Goal: Browse casually

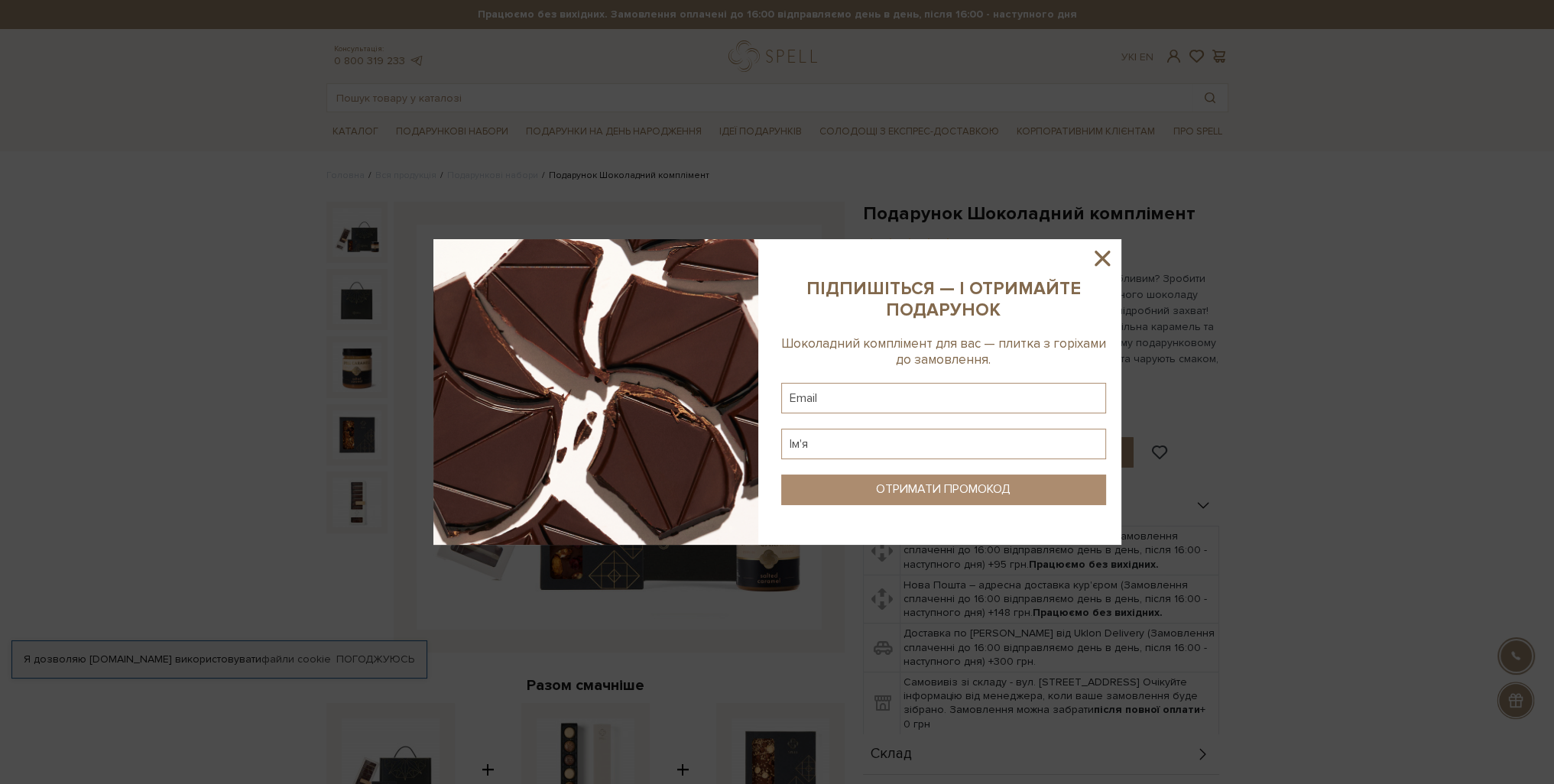
click at [187, 510] on div at bounding box center [777, 392] width 1554 height 784
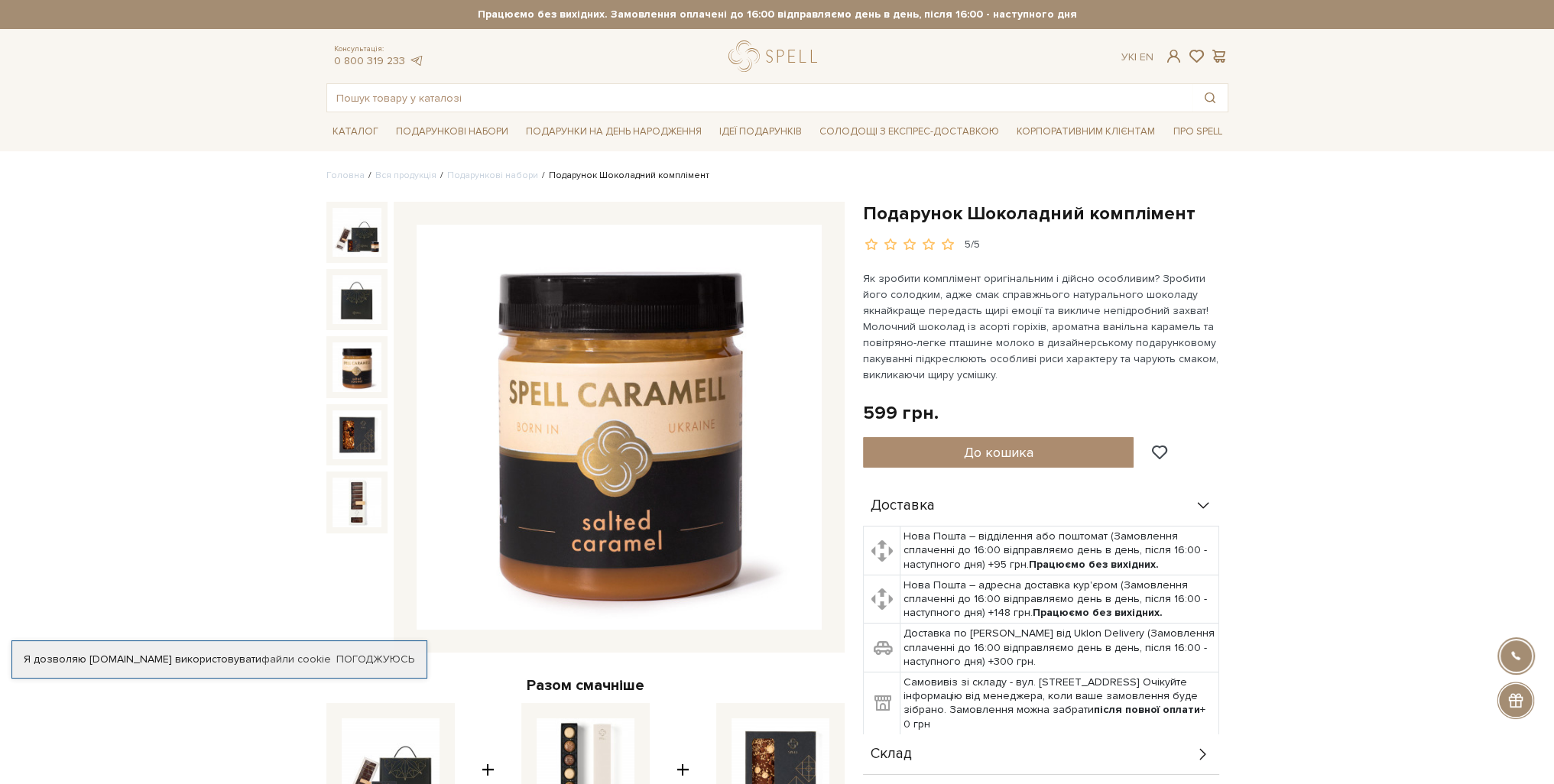
click at [379, 371] on img at bounding box center [357, 367] width 49 height 49
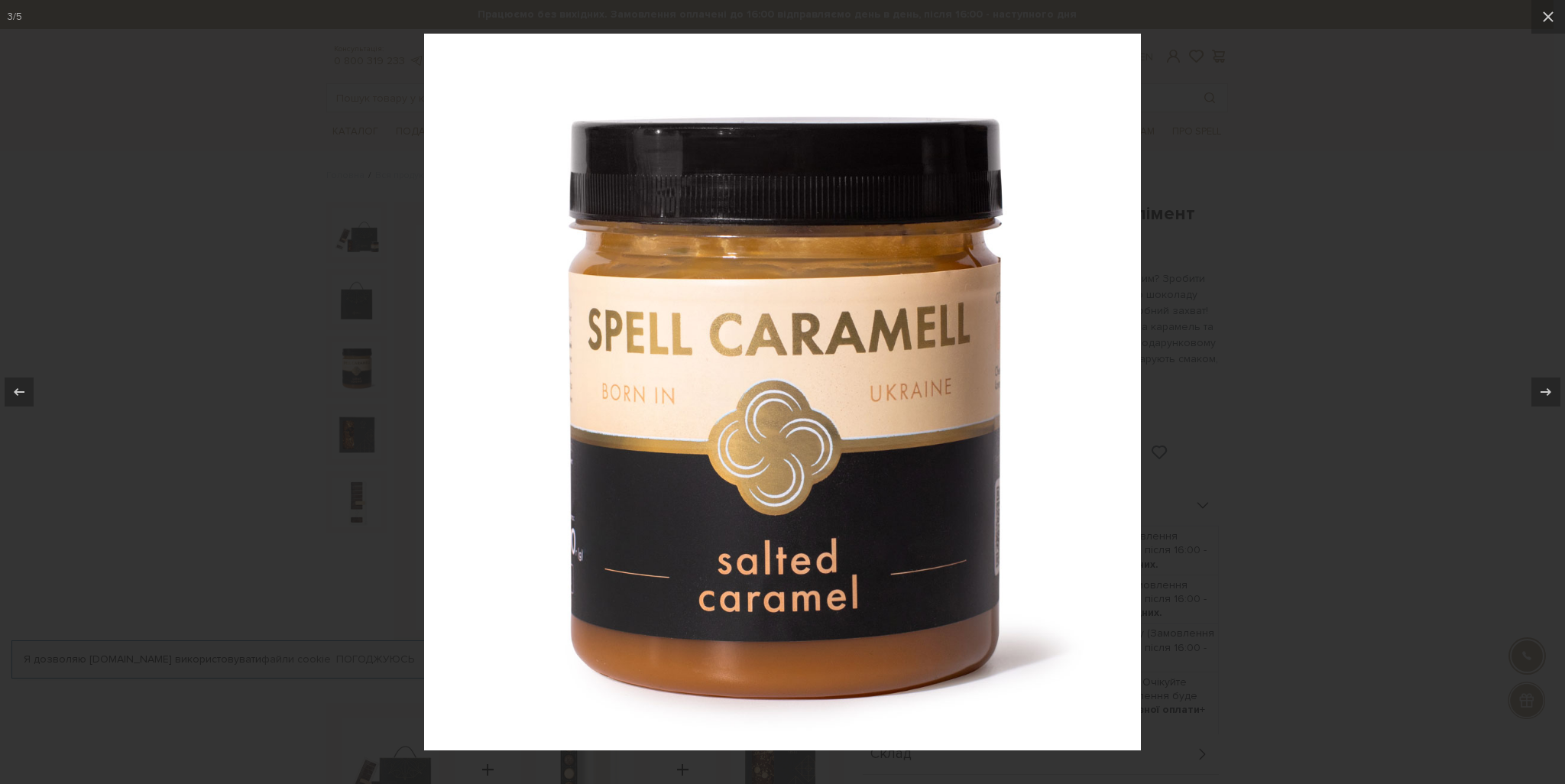
click at [221, 377] on div at bounding box center [782, 392] width 1565 height 784
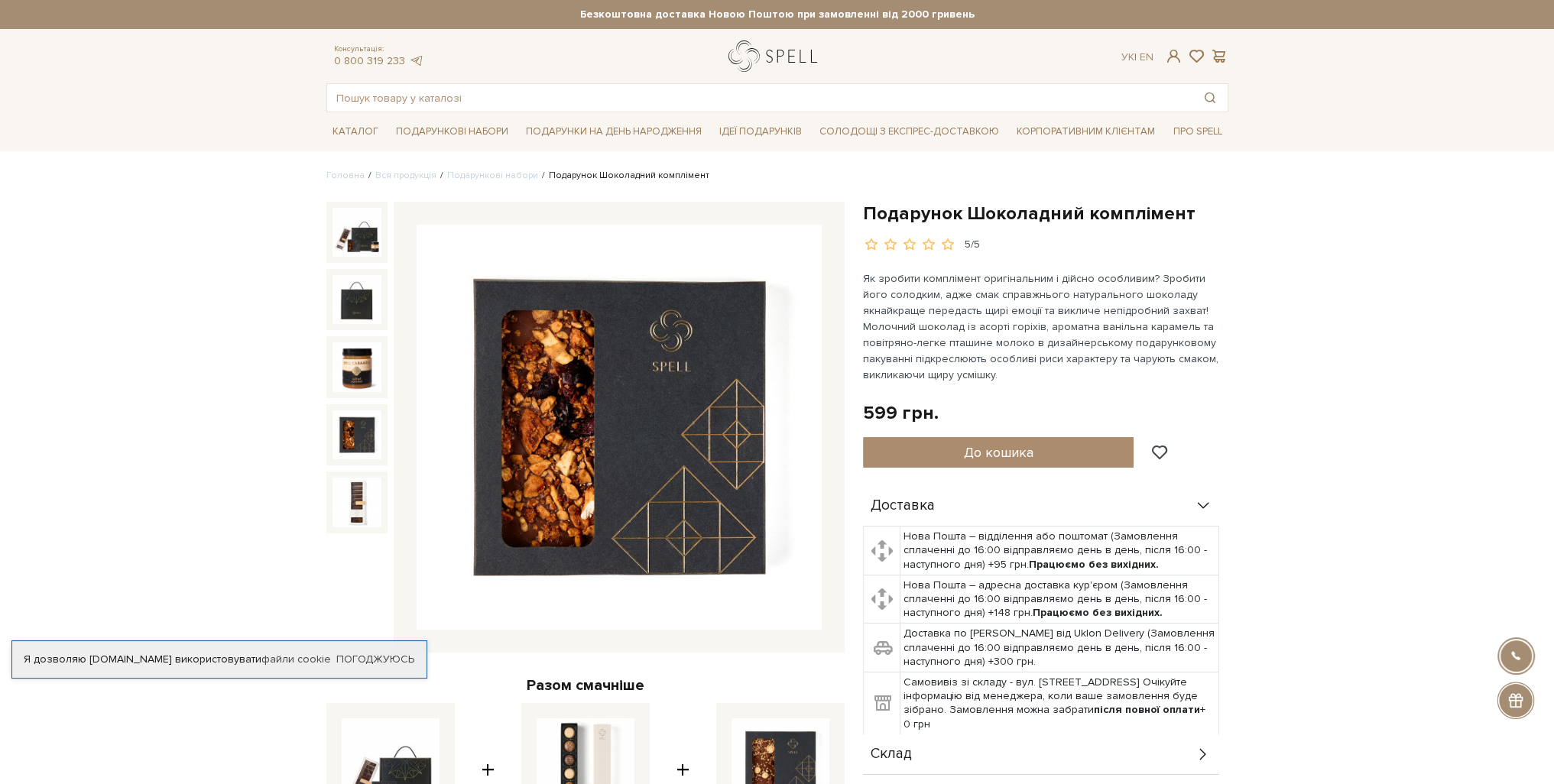
click at [752, 62] on link "logo" at bounding box center [776, 56] width 95 height 31
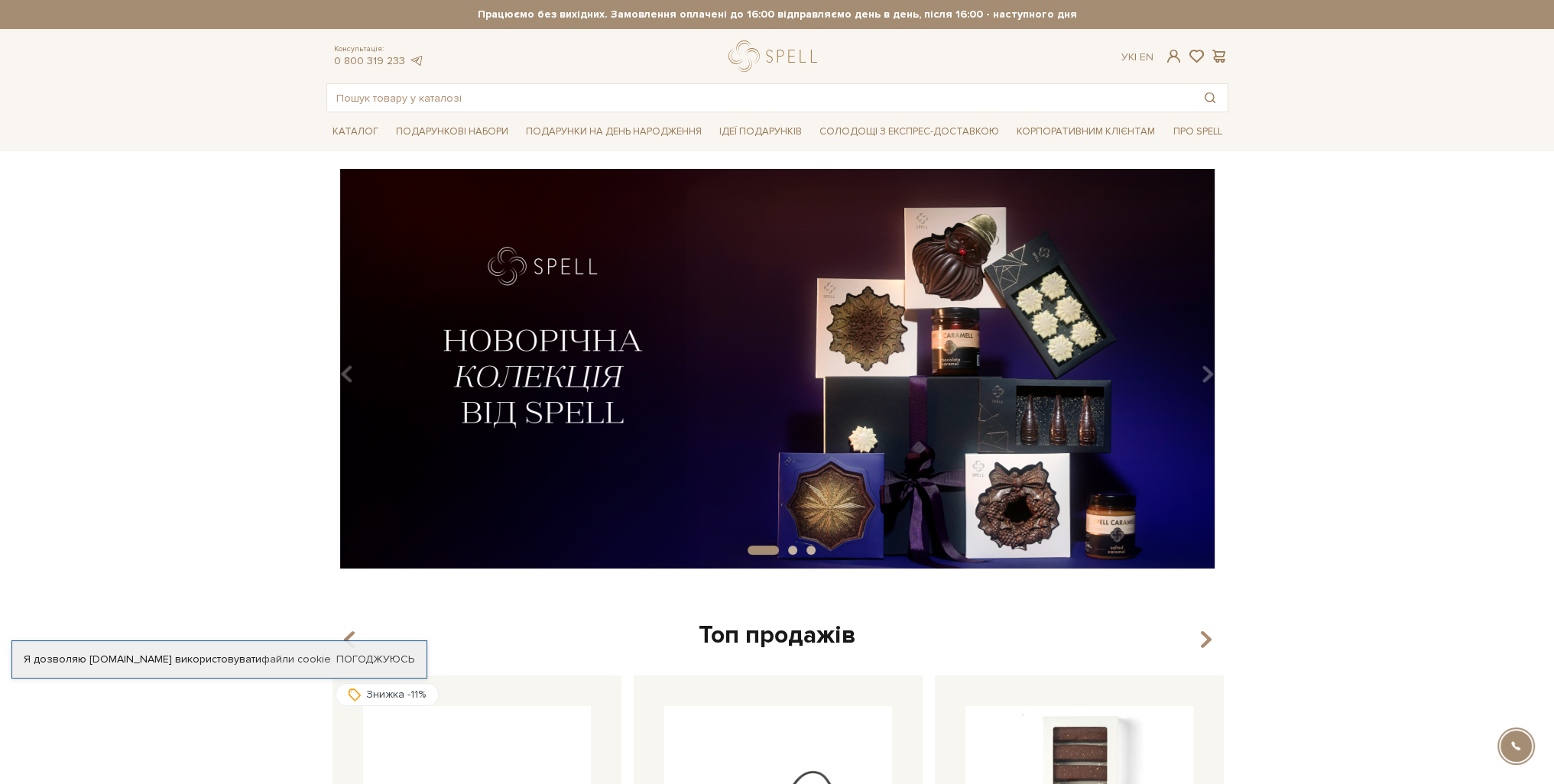
drag, startPoint x: 0, startPoint y: 0, endPoint x: 741, endPoint y: 56, distance: 743.1
drag, startPoint x: 741, startPoint y: 56, endPoint x: 569, endPoint y: 263, distance: 269.1
drag, startPoint x: 569, startPoint y: 263, endPoint x: 532, endPoint y: 282, distance: 41.6
click at [532, 282] on img at bounding box center [777, 368] width 902 height 399
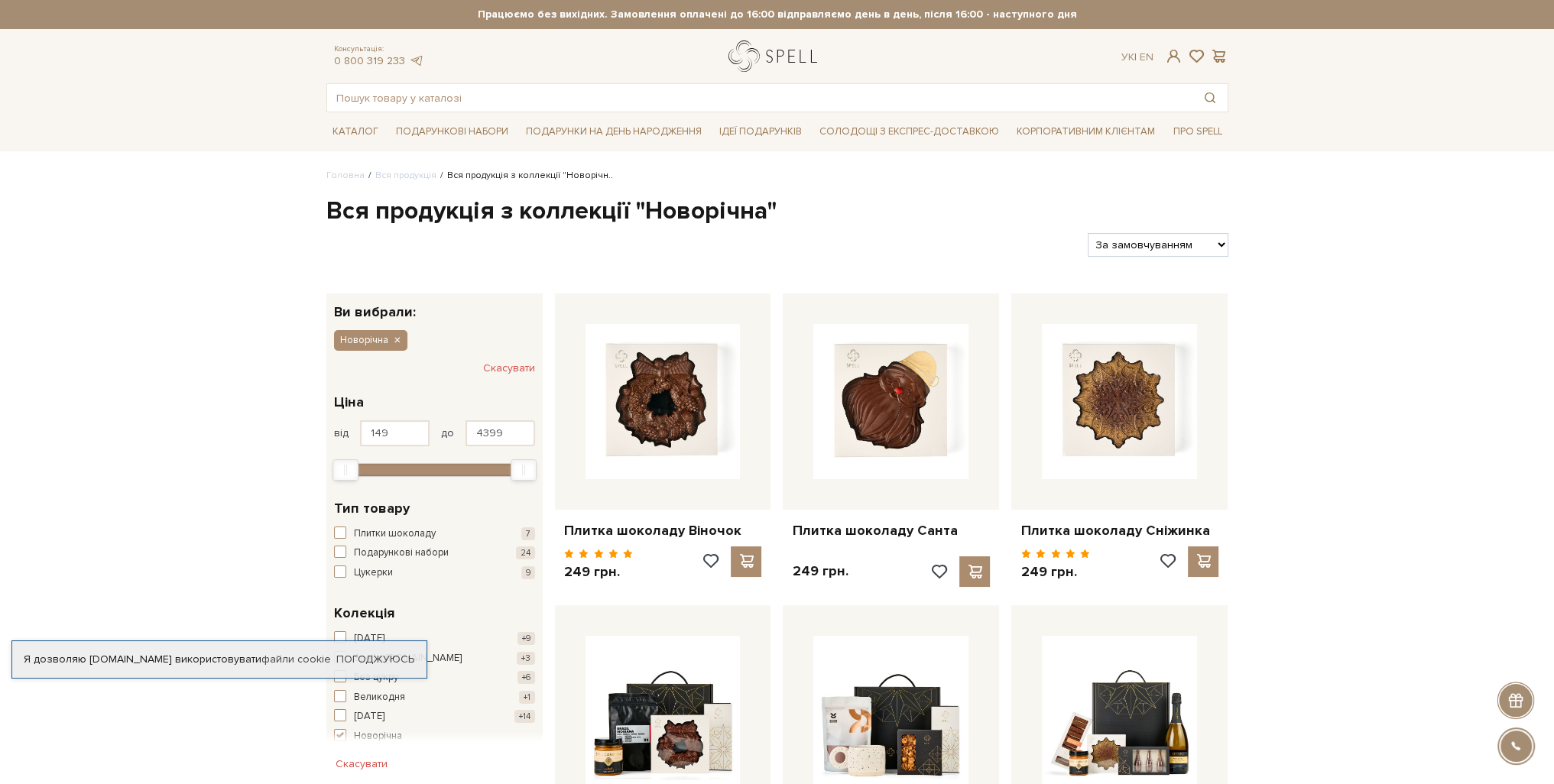
drag, startPoint x: 776, startPoint y: 56, endPoint x: 762, endPoint y: 49, distance: 15.7
click at [762, 49] on link "logo" at bounding box center [776, 56] width 95 height 31
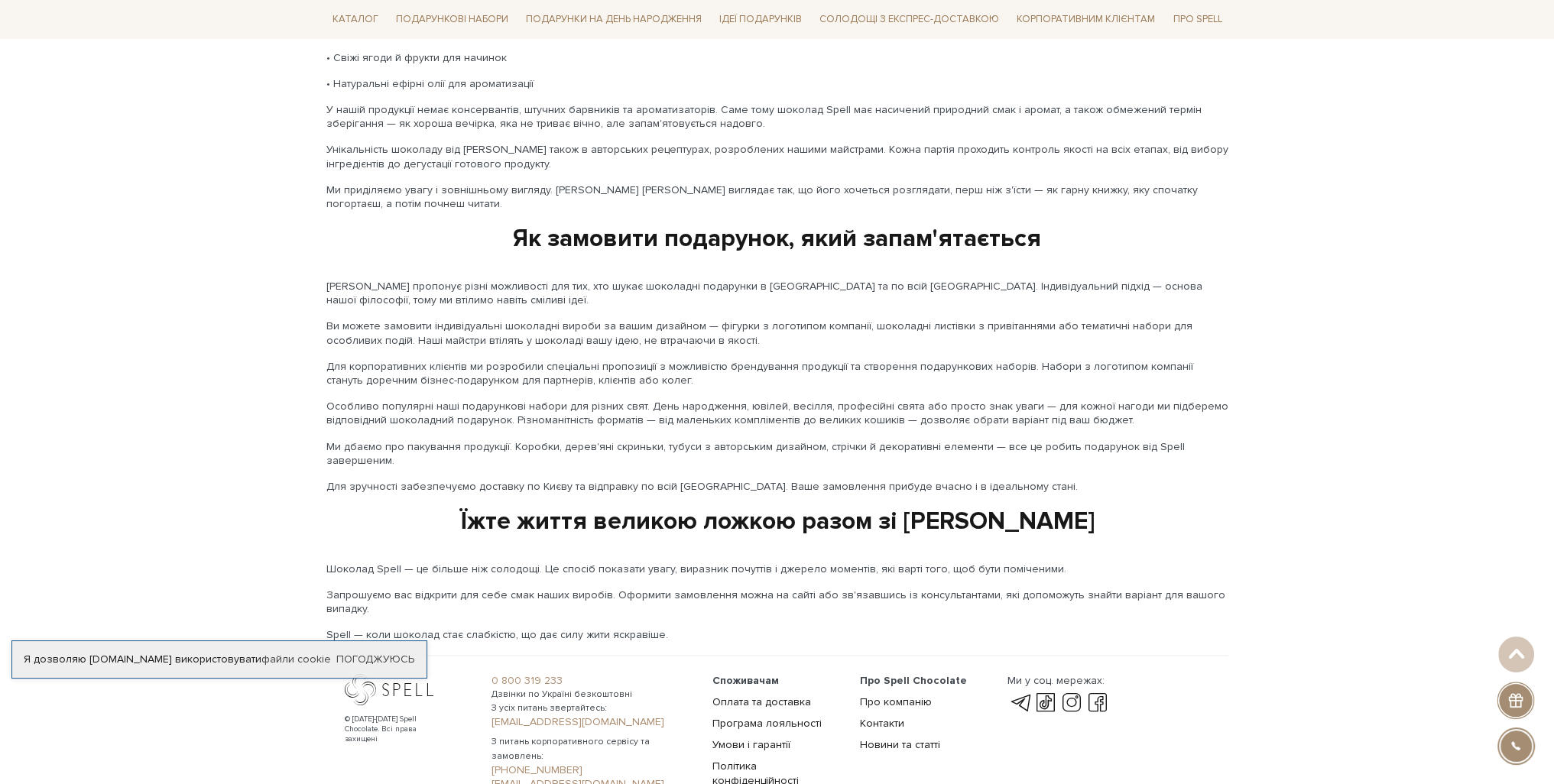
scroll to position [2356, 0]
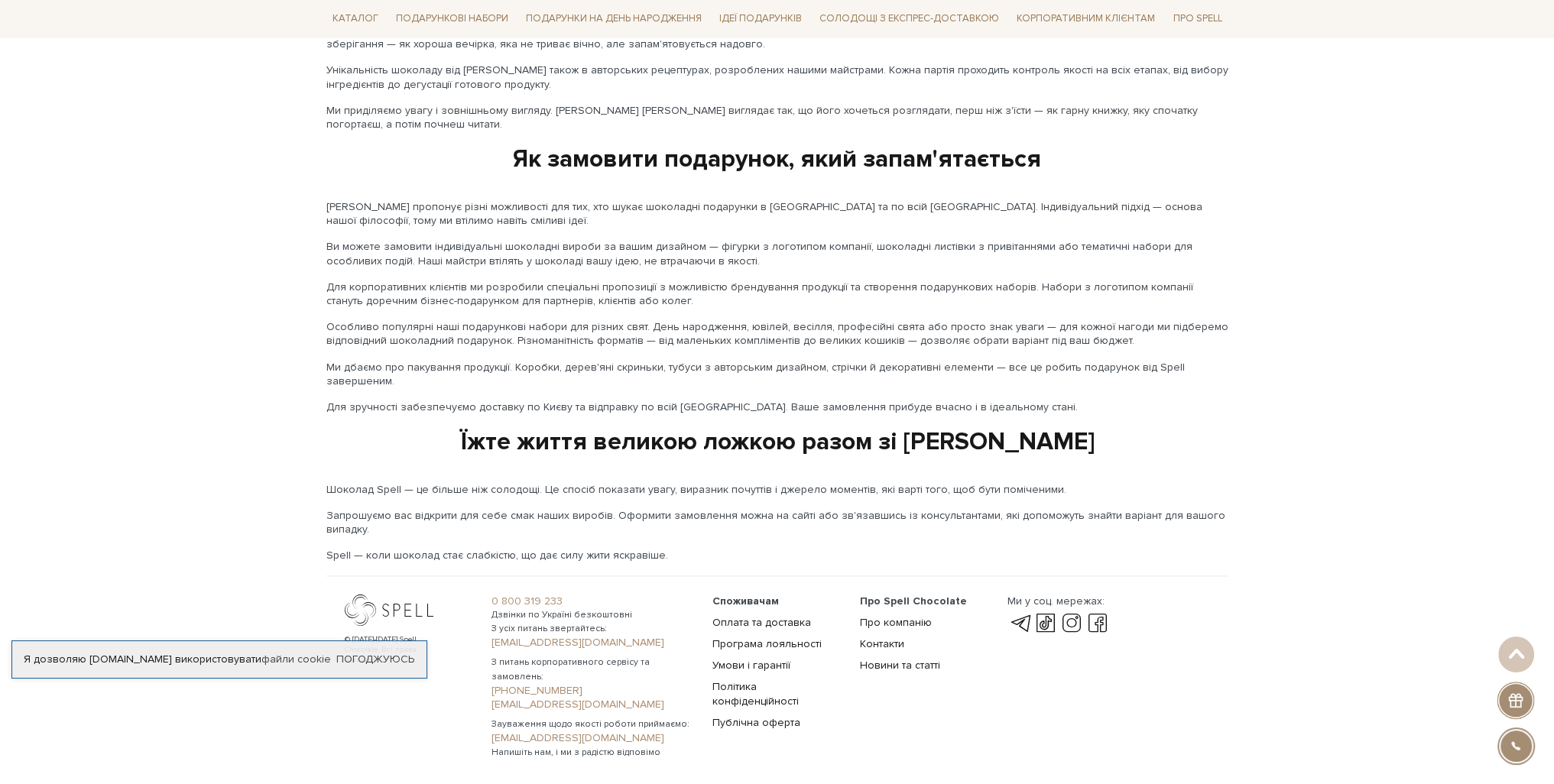
click at [408, 594] on div at bounding box center [397, 610] width 103 height 31
click at [1099, 615] on link at bounding box center [1097, 624] width 26 height 19
